Goal: Task Accomplishment & Management: Manage account settings

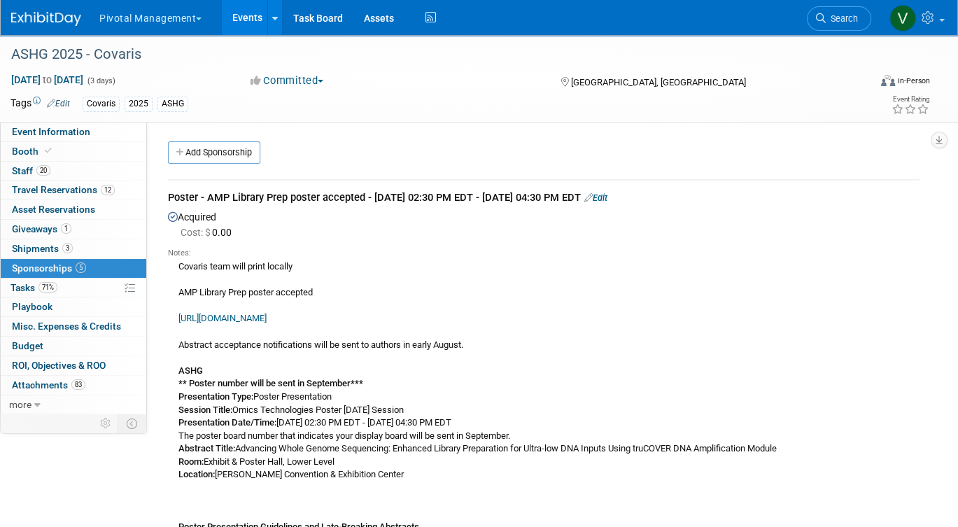
click at [247, 18] on link "Events" at bounding box center [247, 17] width 51 height 35
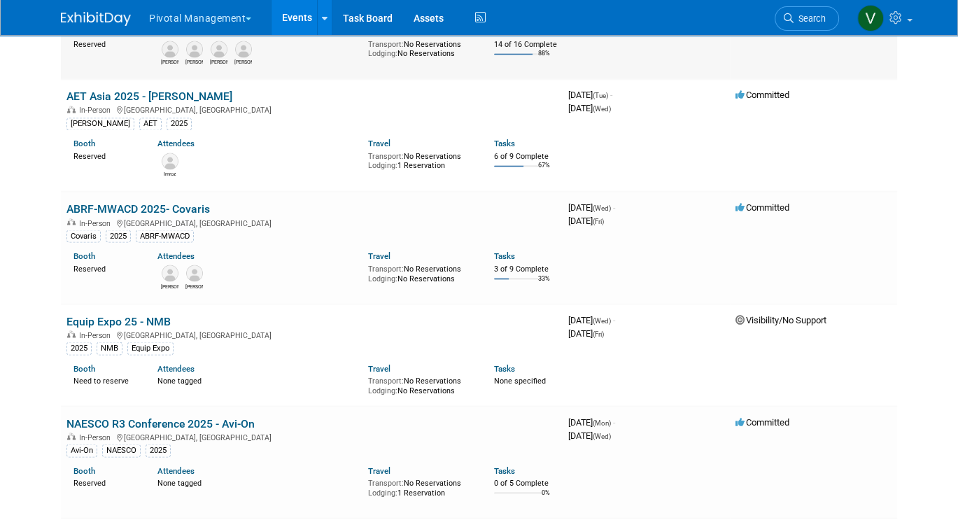
scroll to position [5998, 0]
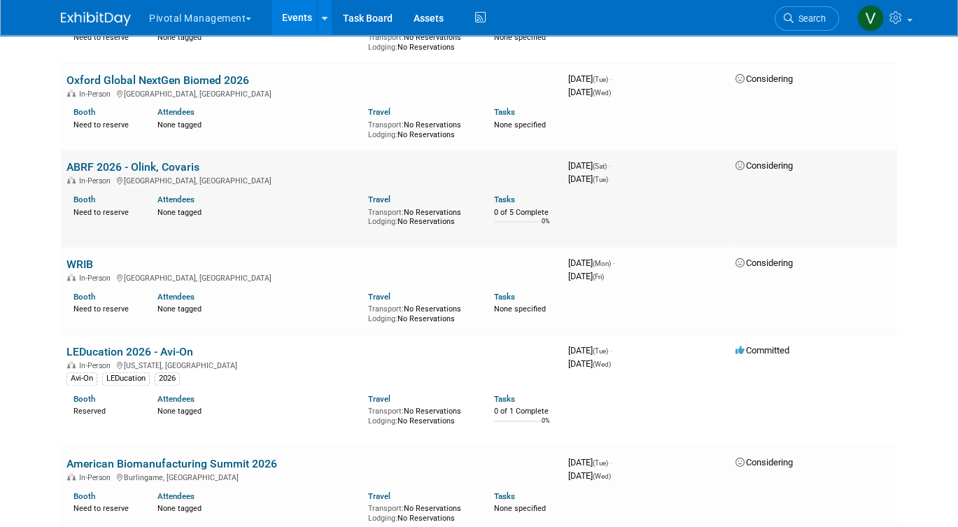
click at [144, 174] on link "ABRF 2026 - Olink, Covaris" at bounding box center [132, 166] width 133 height 13
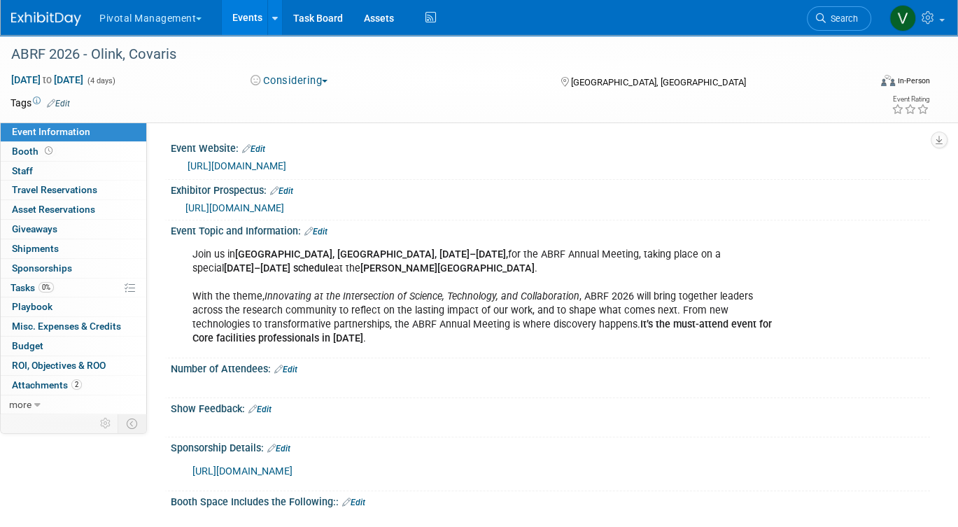
click at [284, 207] on span "https://www.canva.com/design/DAGrc0sJzVY/A6UwRGYkmV_DsQO3MBk8NA/view?utm_conten…" at bounding box center [234, 207] width 99 height 11
click at [286, 164] on link "https://web.cvent.com/event/6aeb3907-0f0b-418d-a0d5-91f4de72c144/summary?RefId=…" at bounding box center [237, 165] width 99 height 11
click at [284, 208] on span "https://www.canva.com/design/DAGrc0sJzVY/A6UwRGYkmV_DsQO3MBk8NA/view?utm_conten…" at bounding box center [234, 207] width 99 height 11
click at [71, 153] on link "Booth" at bounding box center [74, 151] width 146 height 19
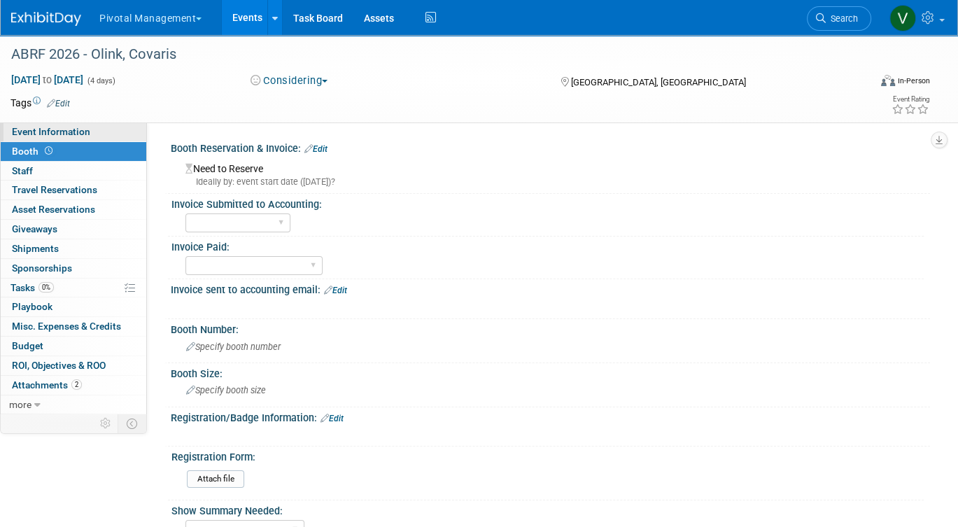
click at [120, 136] on link "Event Information" at bounding box center [74, 131] width 146 height 19
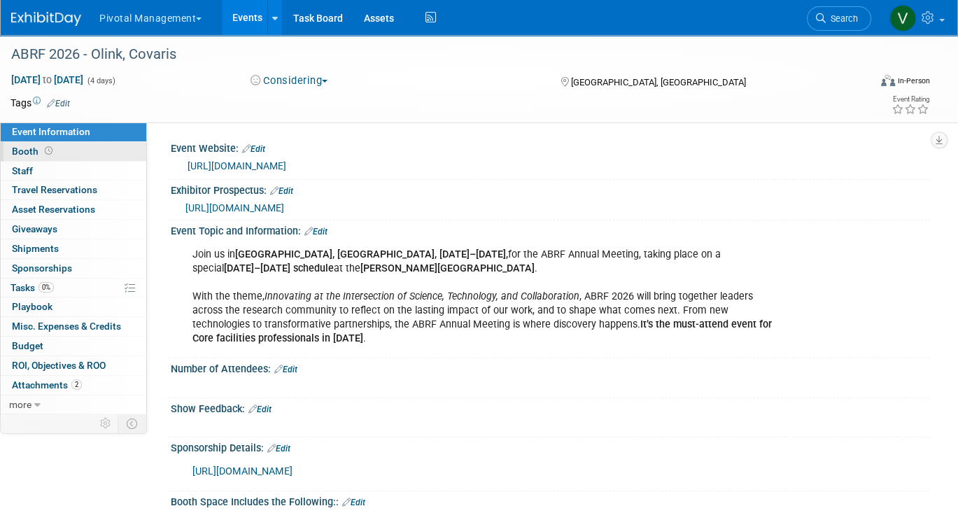
click at [79, 150] on link "Booth" at bounding box center [74, 151] width 146 height 19
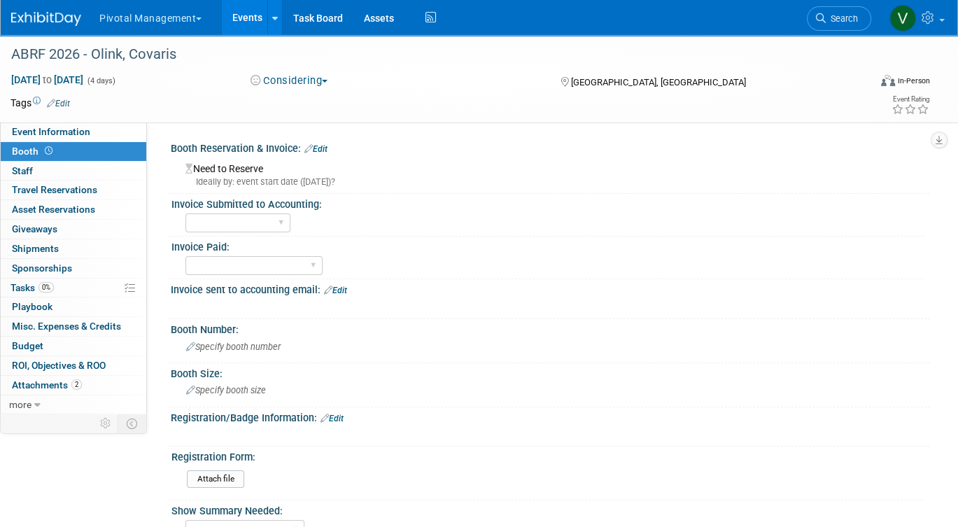
click at [321, 144] on link "Edit" at bounding box center [315, 149] width 23 height 10
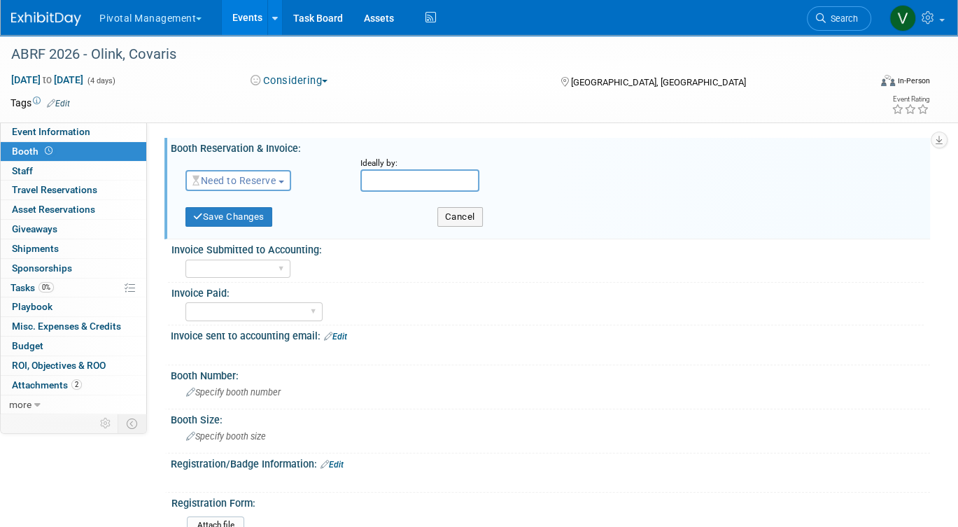
click at [269, 185] on span "Need to Reserve" at bounding box center [233, 180] width 83 height 11
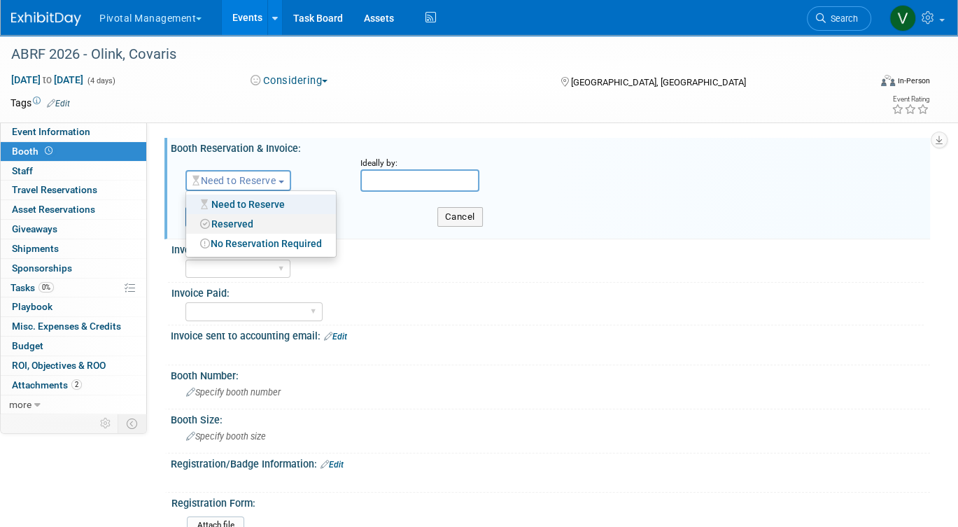
click at [250, 225] on link "Reserved" at bounding box center [261, 224] width 150 height 20
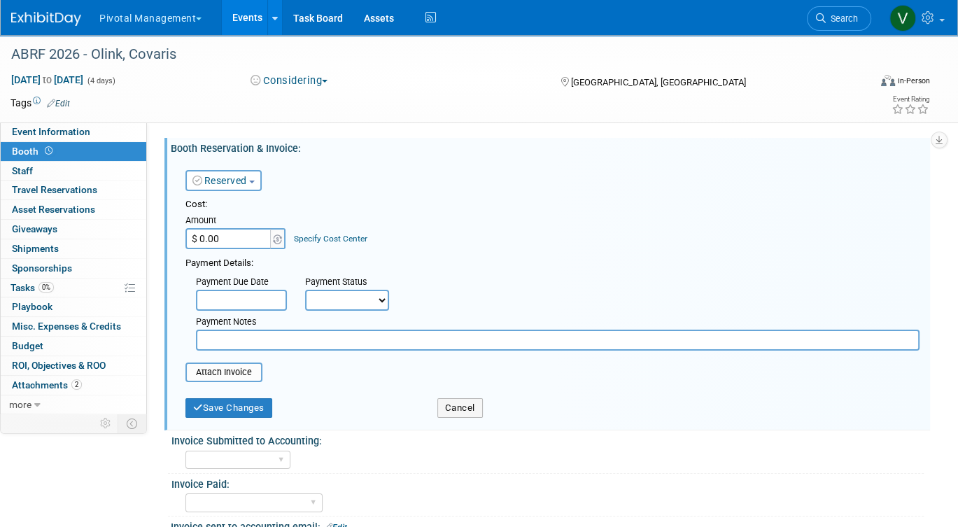
click at [257, 238] on input "$ 0.00" at bounding box center [228, 238] width 87 height 21
type input "$ 7,000.00"
click at [233, 376] on input "file" at bounding box center [177, 372] width 167 height 17
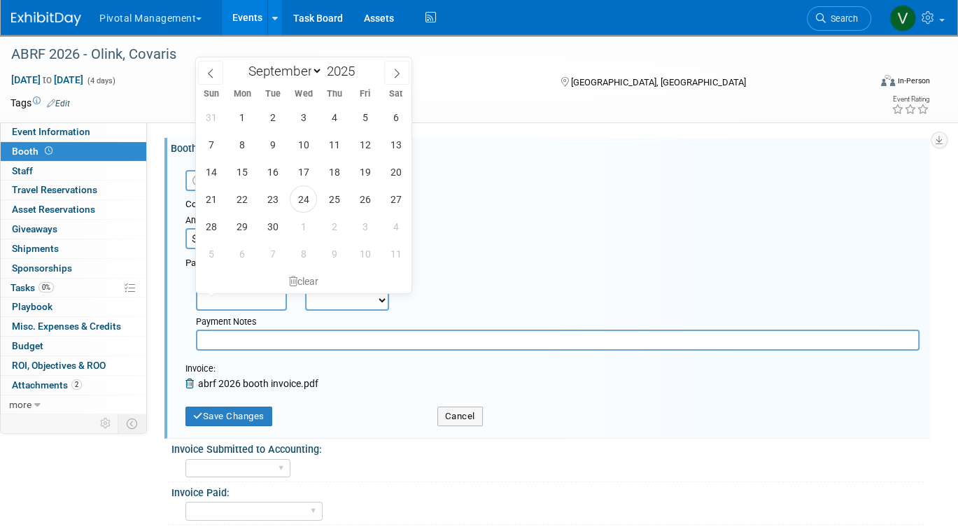
click at [269, 301] on input "text" at bounding box center [241, 300] width 91 height 21
click at [394, 73] on icon at bounding box center [397, 74] width 10 height 10
select select "9"
click at [367, 197] on span "24" at bounding box center [364, 198] width 27 height 27
type input "Oct 24, 2025"
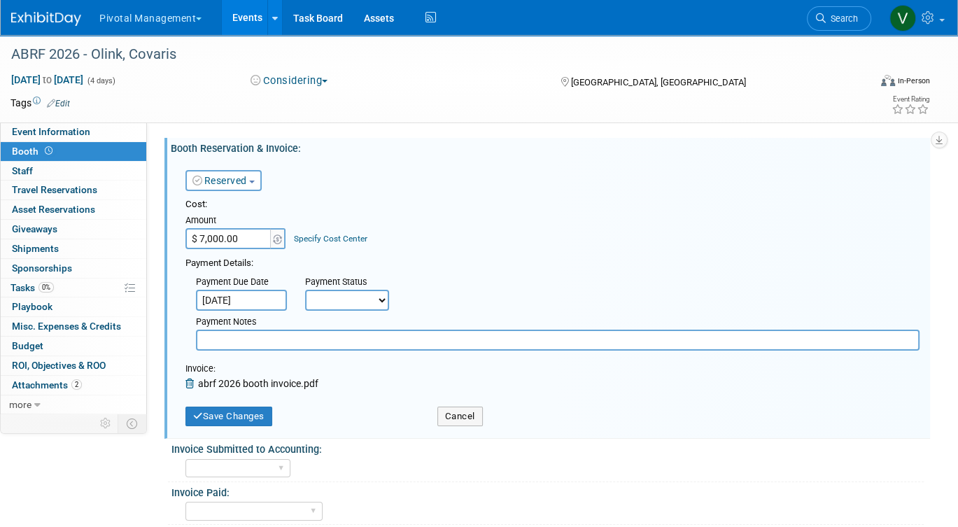
click at [358, 300] on select "Not Paid Yet Partially Paid Paid in Full" at bounding box center [347, 300] width 84 height 21
select select "3"
click at [305, 290] on select "Not Paid Yet Partially Paid Paid in Full" at bounding box center [347, 300] width 84 height 21
click at [249, 417] on button "Save Changes" at bounding box center [228, 417] width 87 height 20
